Goal: Task Accomplishment & Management: Manage account settings

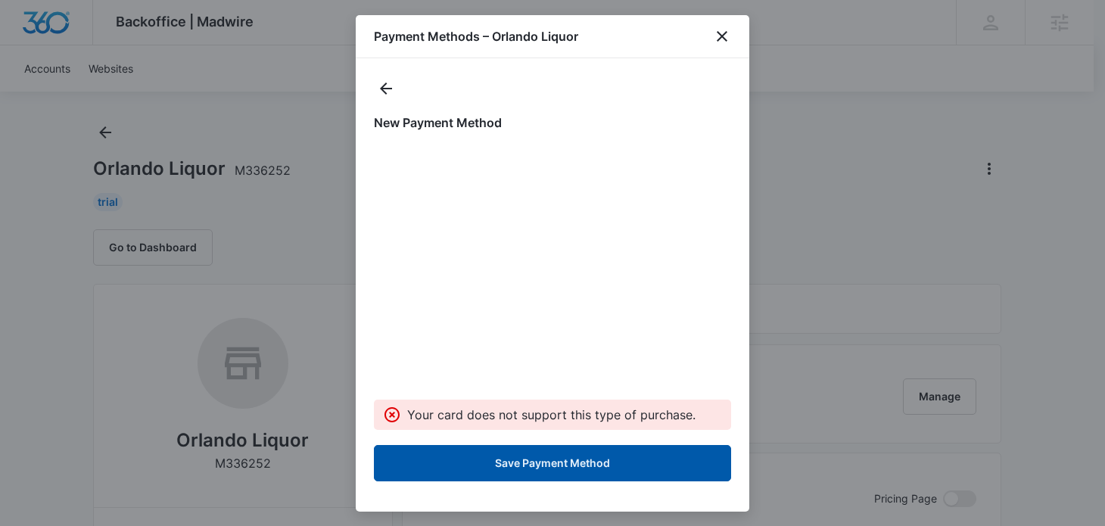
click at [583, 460] on button "Save Payment Method" at bounding box center [552, 463] width 357 height 36
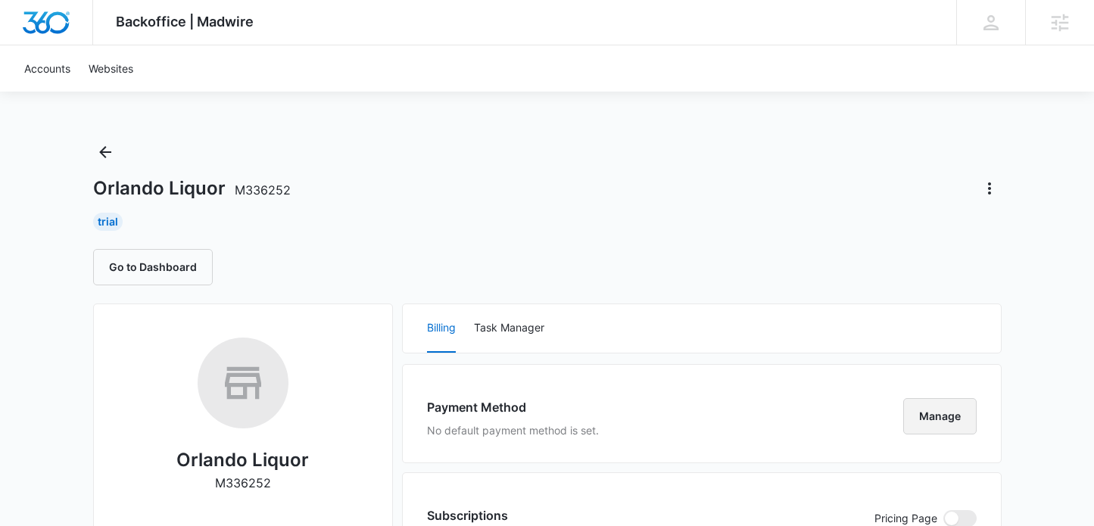
click at [940, 417] on button "Manage" at bounding box center [939, 416] width 73 height 36
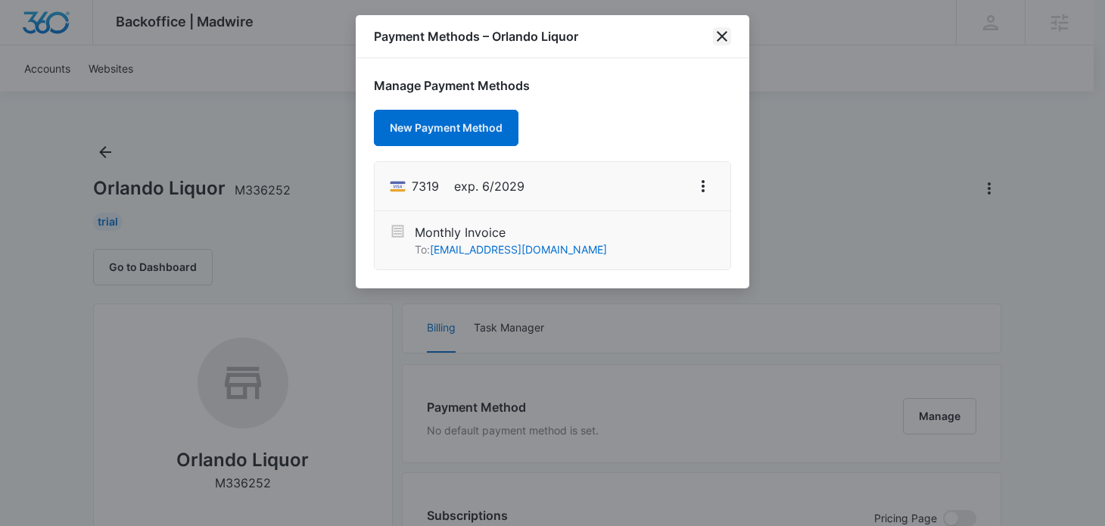
click at [717, 34] on icon "close" at bounding box center [722, 36] width 18 height 18
